Goal: Navigation & Orientation: Find specific page/section

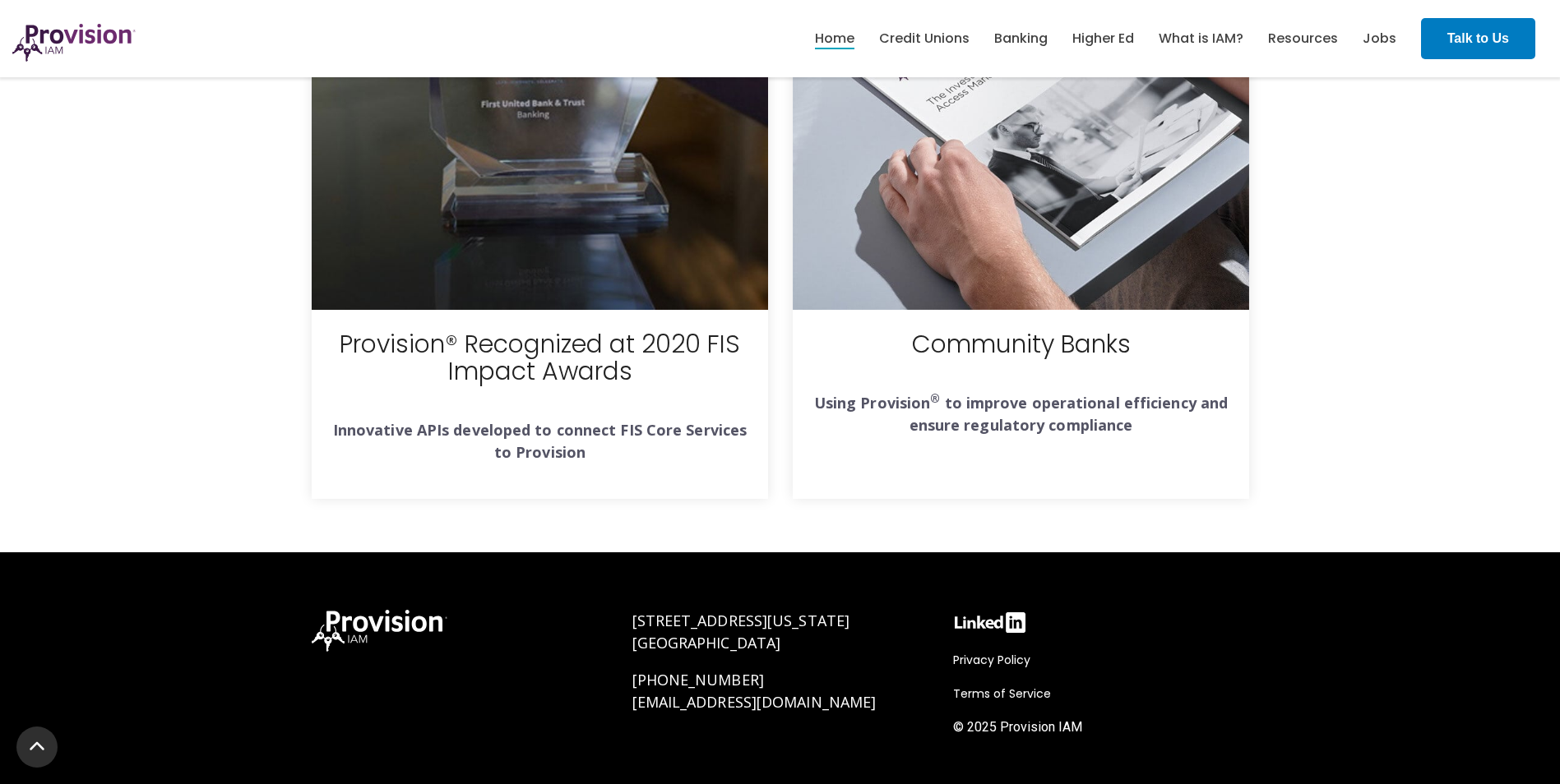
scroll to position [5935, 0]
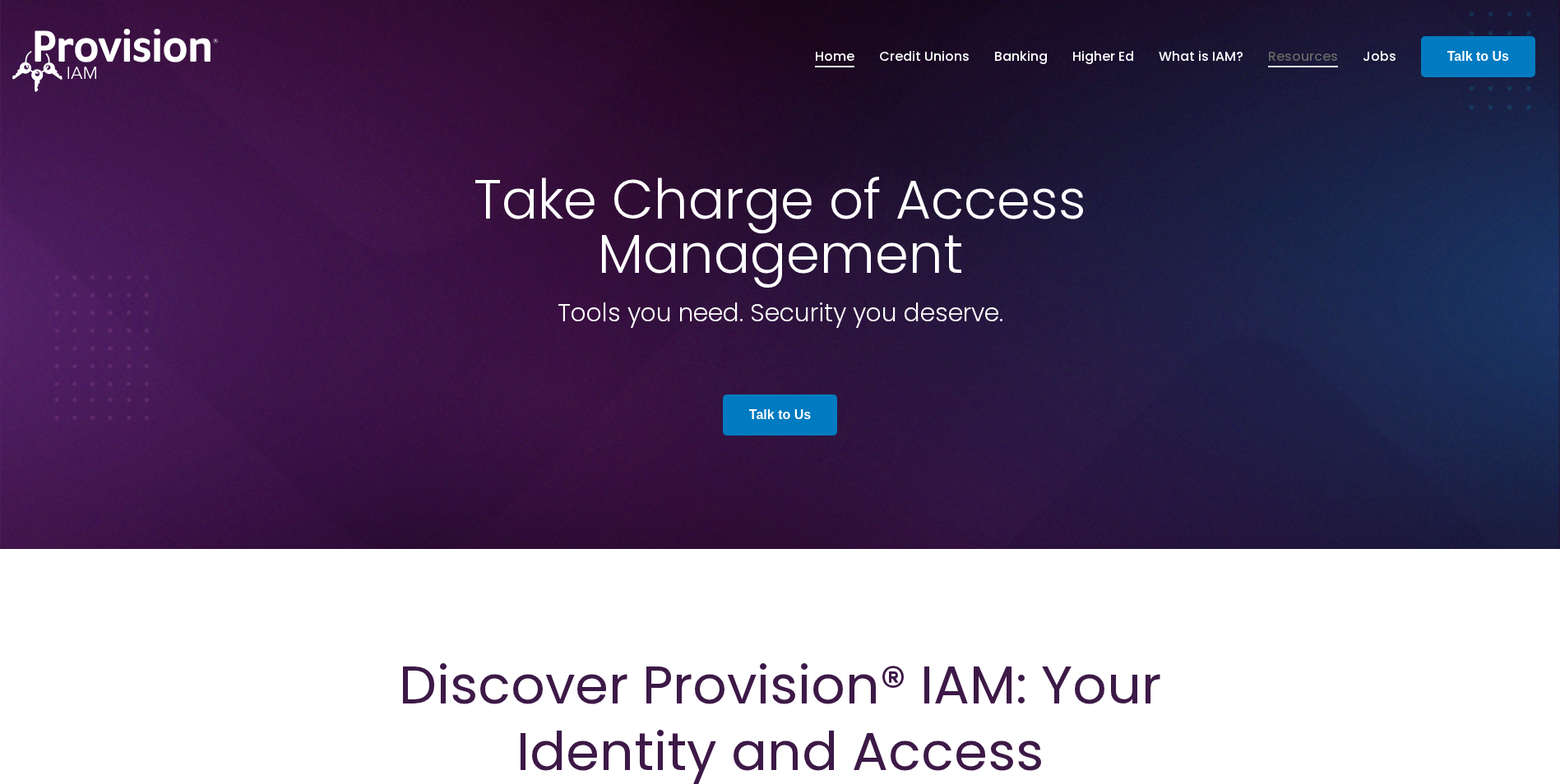
click at [1286, 55] on link "Resources" at bounding box center [1303, 57] width 70 height 28
click at [1382, 57] on link "Jobs" at bounding box center [1380, 57] width 34 height 28
